Goal: Find contact information: Find contact information

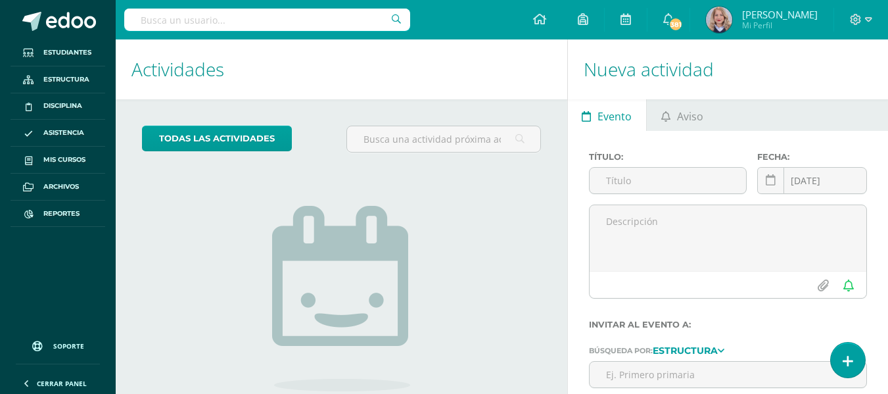
click at [263, 28] on input "text" at bounding box center [267, 20] width 286 height 22
type input "abril soria"
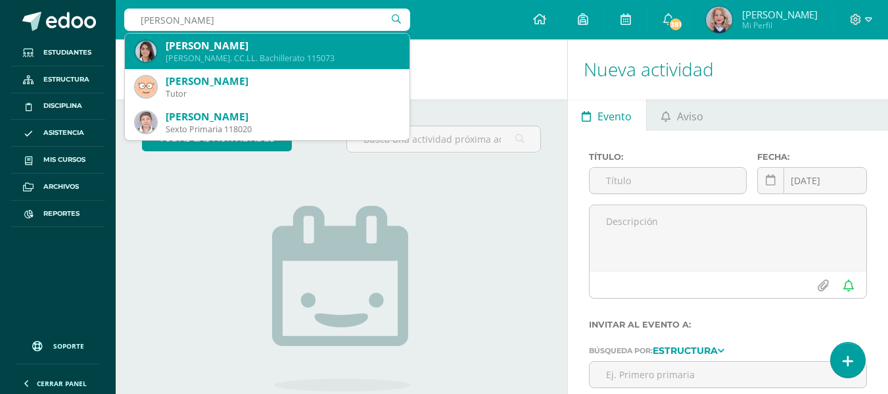
click at [269, 49] on div "[PERSON_NAME]" at bounding box center [282, 46] width 233 height 14
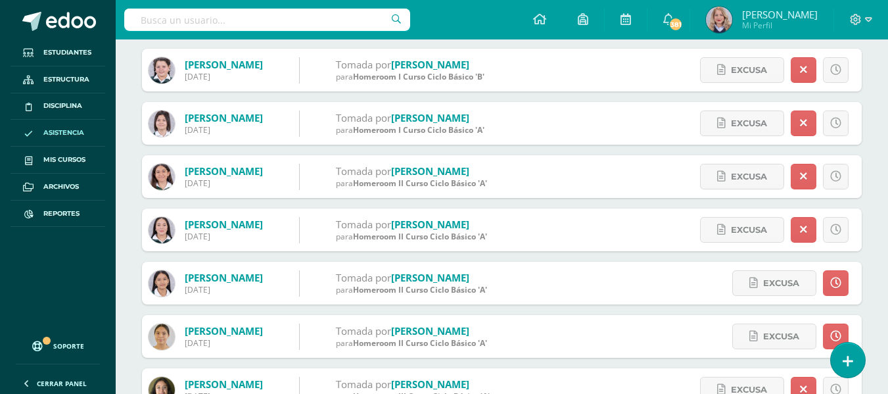
scroll to position [189, 0]
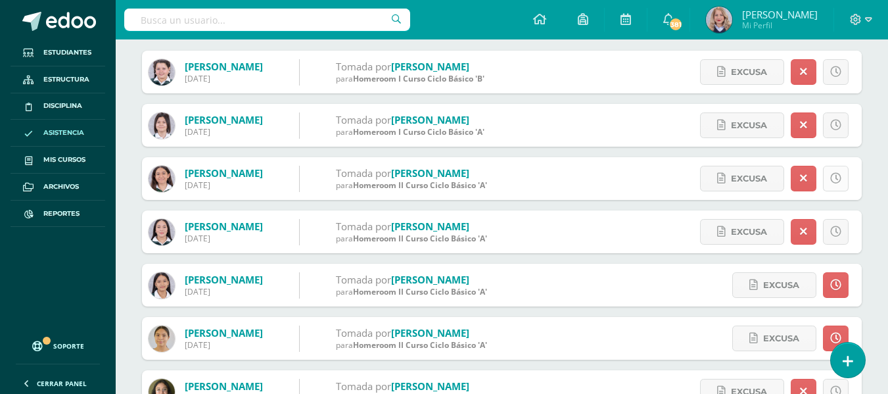
click at [833, 178] on icon at bounding box center [835, 178] width 11 height 11
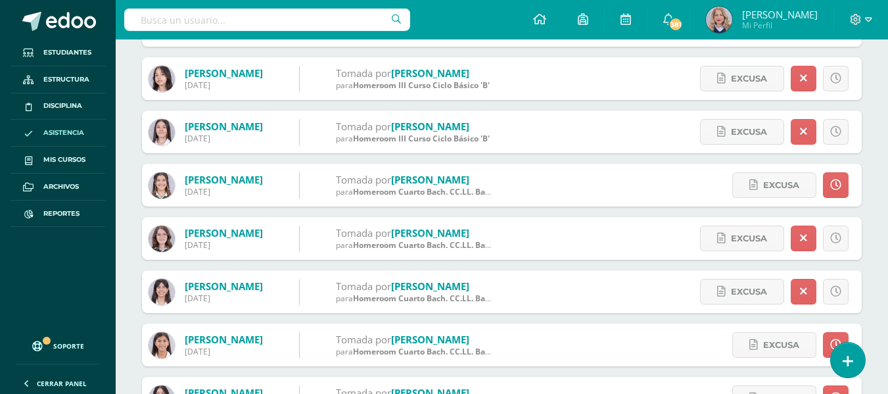
scroll to position [912, 0]
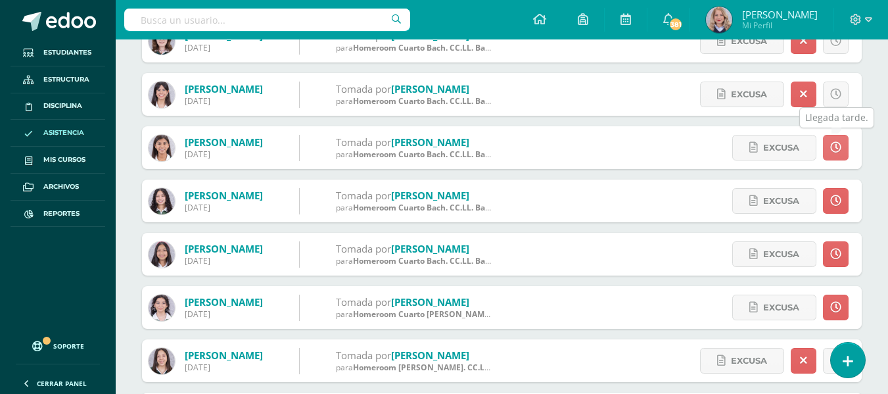
click at [829, 149] on link at bounding box center [836, 148] width 26 height 26
click at [833, 146] on icon at bounding box center [835, 147] width 11 height 11
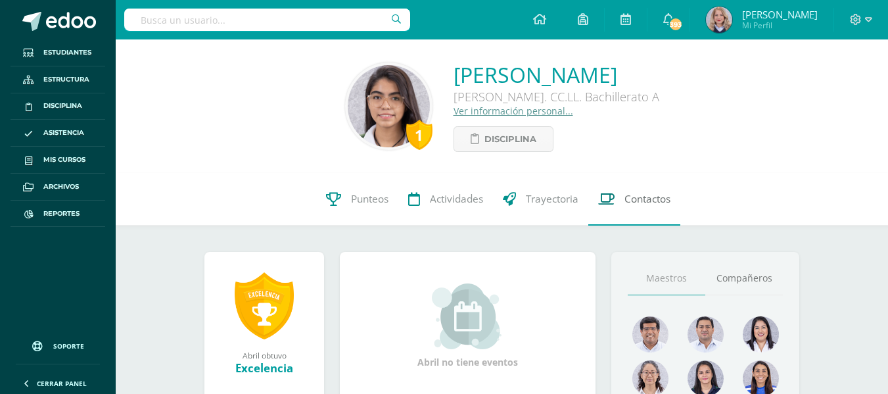
click at [655, 204] on span "Contactos" at bounding box center [648, 199] width 46 height 14
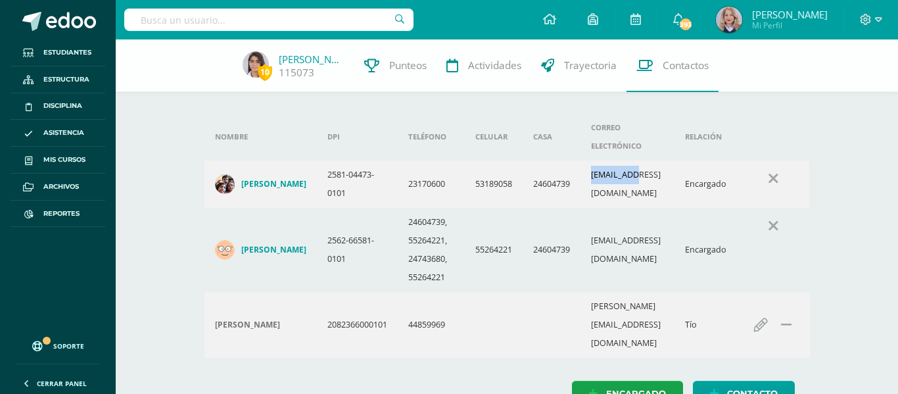
drag, startPoint x: 587, startPoint y: 171, endPoint x: 641, endPoint y: 171, distance: 53.9
click at [641, 171] on td "enriquesj@gmail.com" at bounding box center [628, 183] width 94 height 47
click at [590, 225] on td "claudiamls@gmail.com" at bounding box center [628, 250] width 94 height 84
drag, startPoint x: 589, startPoint y: 233, endPoint x: 700, endPoint y: 252, distance: 112.8
click at [700, 252] on tr "Claudia Magdalena López Carrera 2562-66581-0101 24604739, 55264221, 24743680, 5…" at bounding box center [506, 250] width 605 height 84
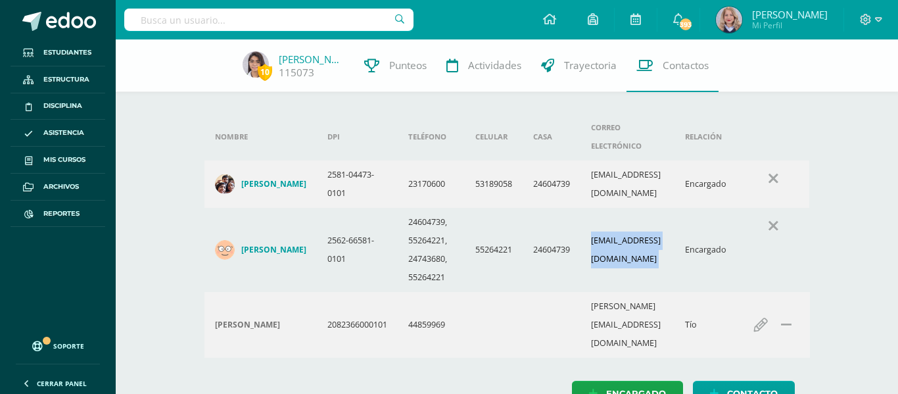
copy td "claudiamls@gmail.com"
